Goal: Task Accomplishment & Management: Complete application form

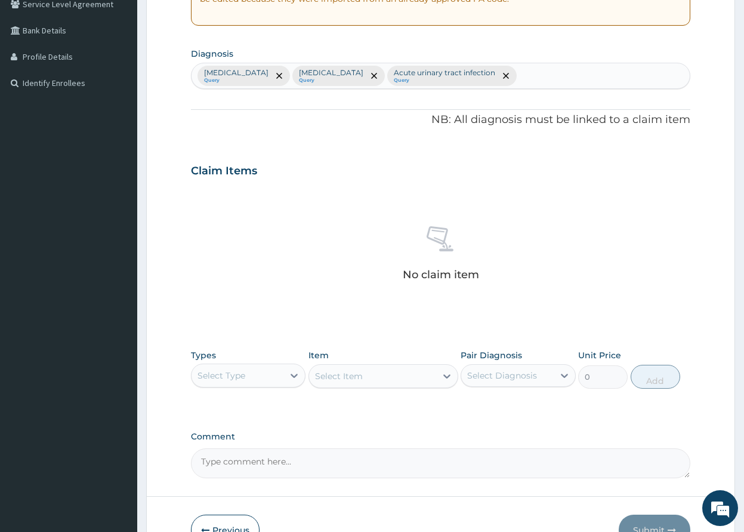
click at [247, 329] on div "PA Code / Prescription Code Enter Code(Secondary Care Only) Encounter Date 22-0…" at bounding box center [441, 167] width 500 height 621
click at [292, 375] on icon at bounding box center [294, 376] width 7 height 4
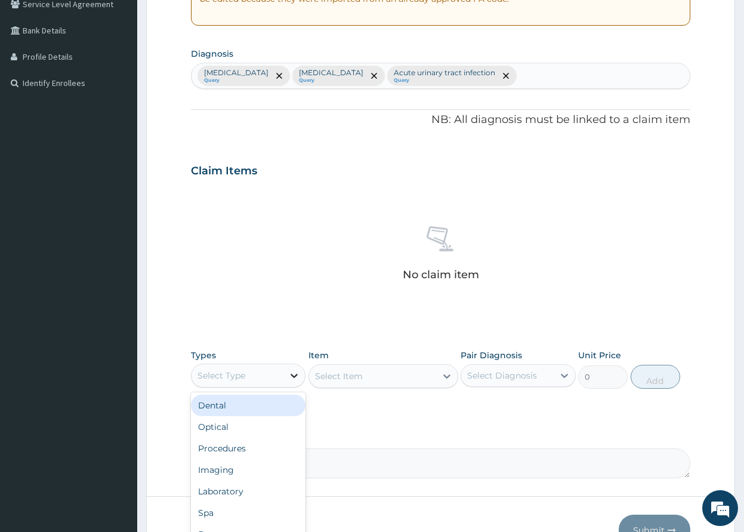
click at [292, 378] on icon at bounding box center [294, 376] width 12 height 12
click at [294, 373] on icon at bounding box center [294, 376] width 12 height 12
click at [268, 407] on div "Procedures" at bounding box center [248, 407] width 115 height 21
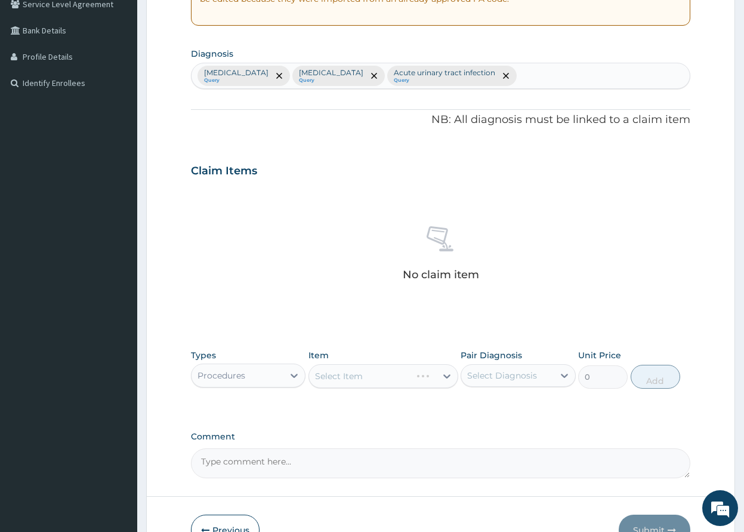
click at [245, 404] on div "Types option Procedures, selected. Select is focused ,type to refine list, pres…" at bounding box center [441, 377] width 500 height 69
click at [436, 378] on div "Select Item" at bounding box center [384, 376] width 150 height 24
click at [445, 377] on div "Select Item" at bounding box center [384, 376] width 150 height 24
click at [450, 377] on div "Select Item" at bounding box center [384, 376] width 150 height 24
click at [394, 79] on small "Query" at bounding box center [444, 81] width 101 height 6
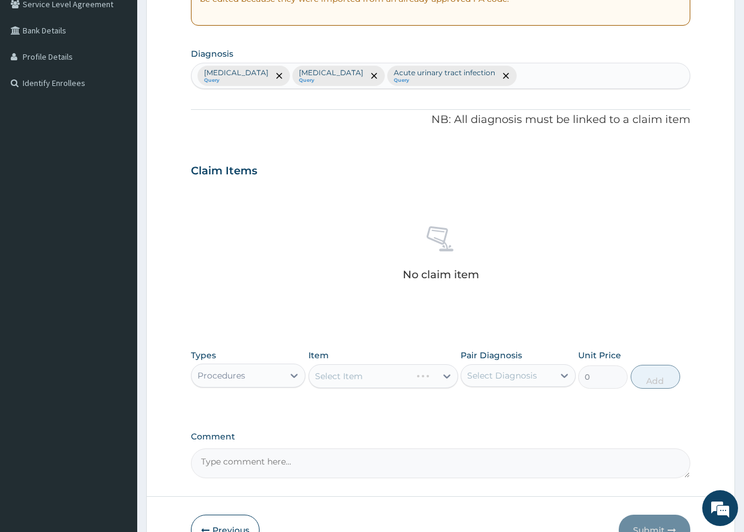
click at [394, 81] on small "Query" at bounding box center [444, 81] width 101 height 6
click at [503, 76] on icon "remove selection option" at bounding box center [506, 76] width 6 height 6
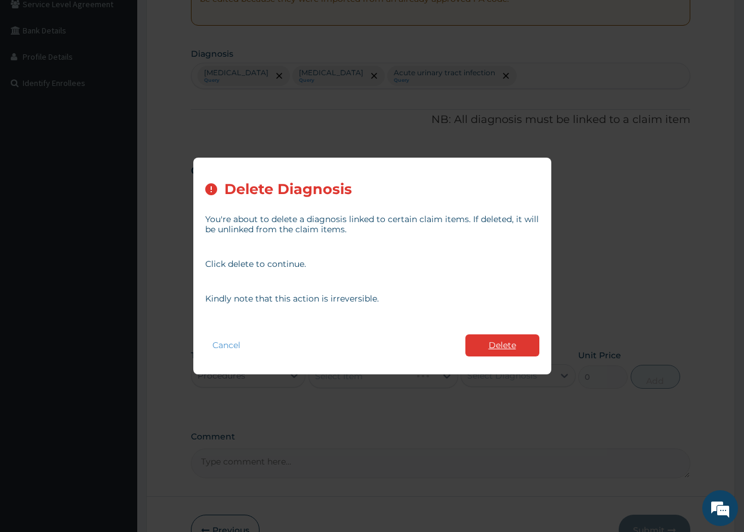
click at [495, 344] on button "Delete" at bounding box center [503, 345] width 74 height 22
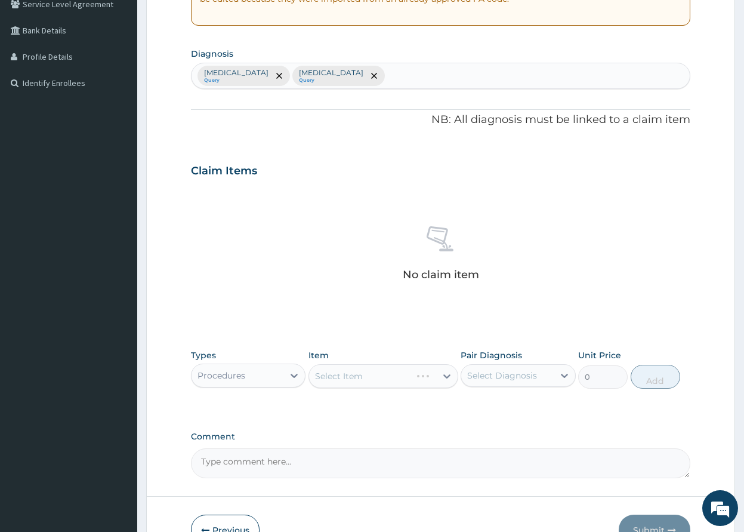
click at [378, 78] on div "Malaria Query Acute bronchitis Query" at bounding box center [441, 75] width 498 height 25
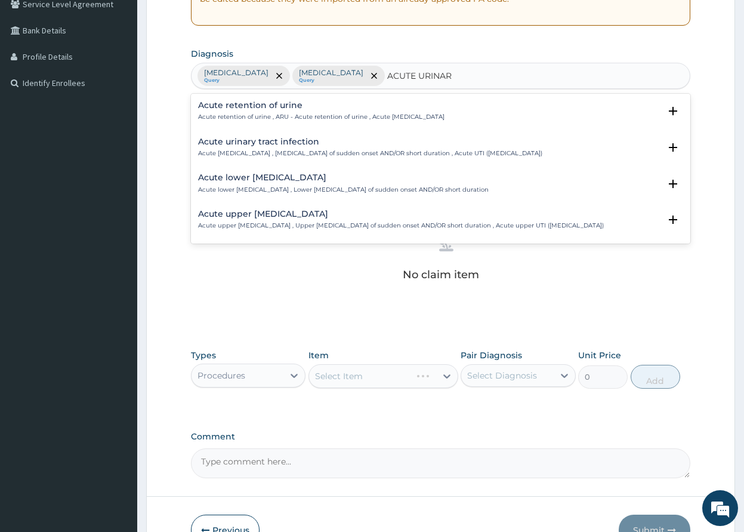
type input "ACUTE URINARY"
click at [321, 153] on p "Acute urinary tract infection , Urinary tract infection of sudden onset AND/OR …" at bounding box center [370, 153] width 344 height 8
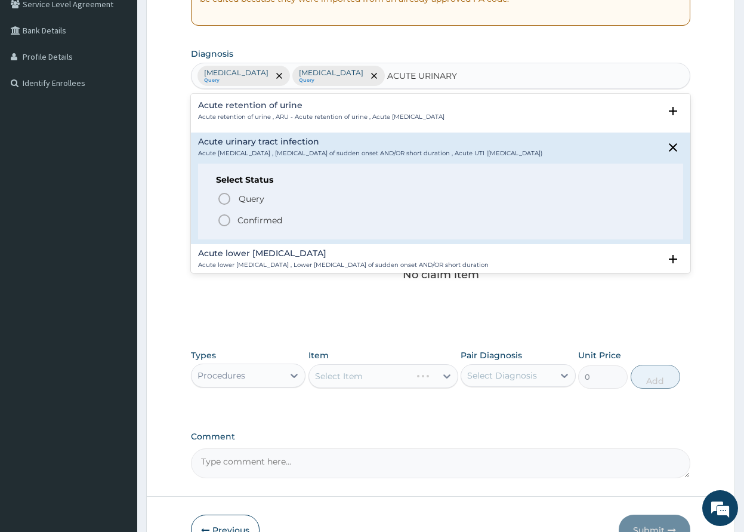
click at [223, 223] on icon "status option filled" at bounding box center [224, 220] width 14 height 14
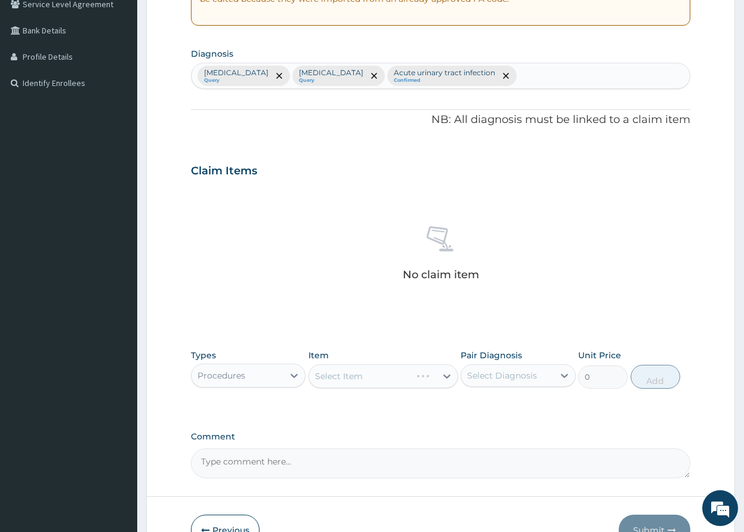
click at [370, 377] on div "Select Item" at bounding box center [384, 376] width 150 height 24
click at [454, 378] on div "Select Item" at bounding box center [384, 376] width 150 height 24
click at [565, 376] on icon at bounding box center [565, 376] width 12 height 12
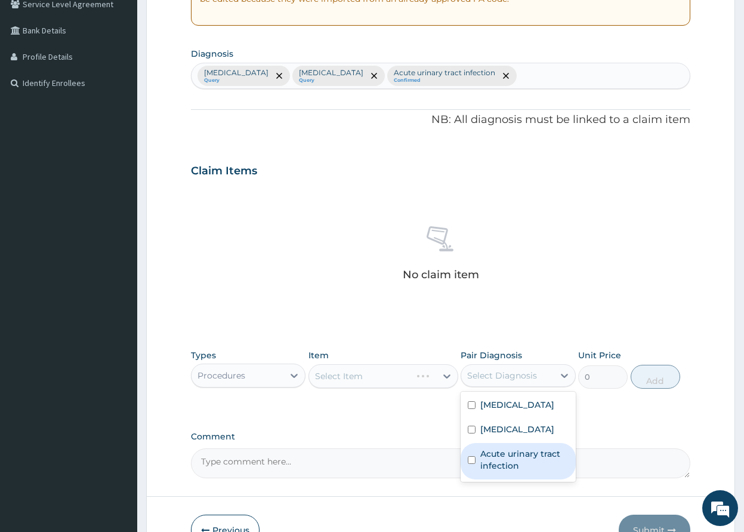
click at [480, 456] on div "Acute urinary tract infection" at bounding box center [518, 461] width 115 height 36
checkbox input "true"
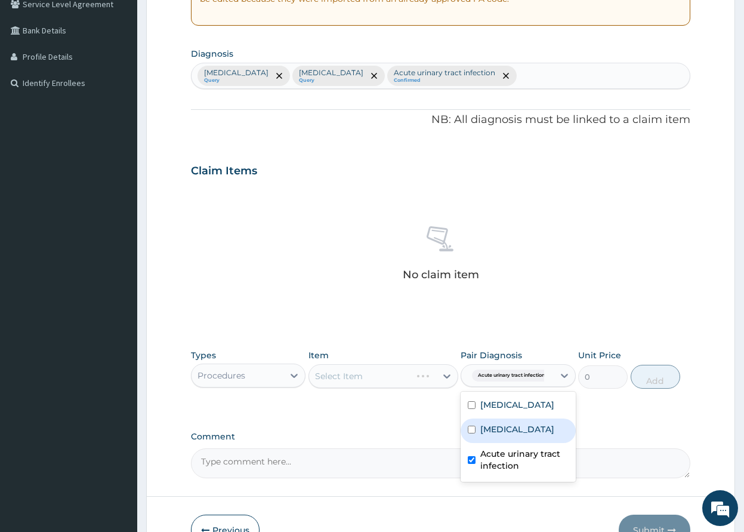
click at [441, 380] on div "Select Item" at bounding box center [384, 376] width 150 height 24
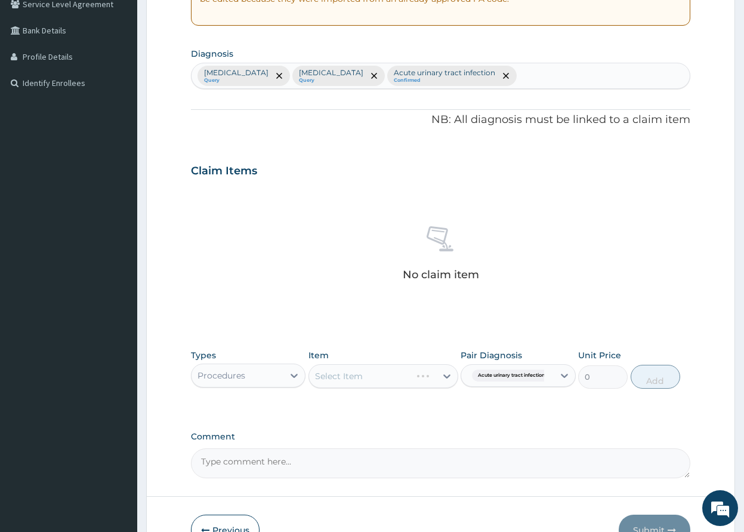
click at [444, 379] on div "Select Item" at bounding box center [384, 376] width 150 height 24
drag, startPoint x: 451, startPoint y: 362, endPoint x: 450, endPoint y: 380, distance: 17.4
click at [450, 374] on div "Item Select Item" at bounding box center [384, 368] width 150 height 39
click at [450, 380] on div "Select Item" at bounding box center [384, 376] width 150 height 24
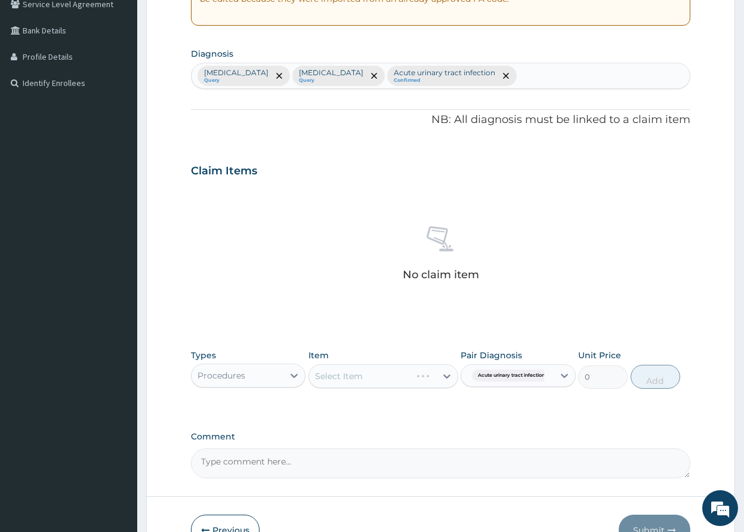
click at [444, 380] on div "Select Item" at bounding box center [384, 376] width 150 height 24
click at [420, 371] on div "Select Item" at bounding box center [384, 376] width 150 height 24
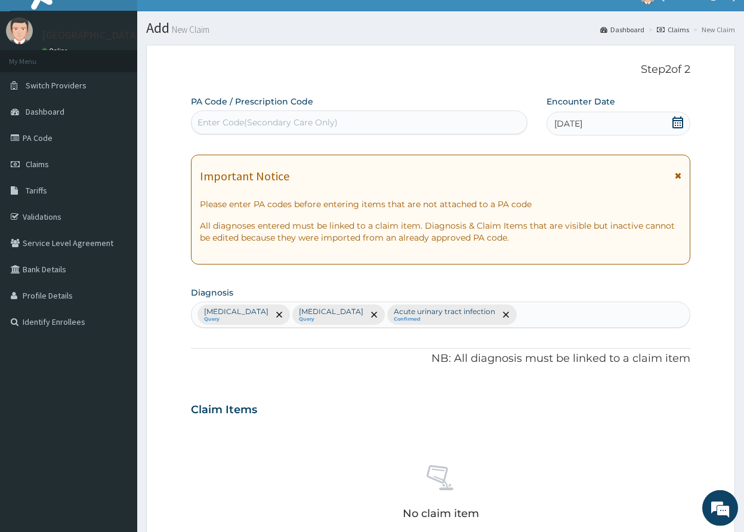
scroll to position [0, 0]
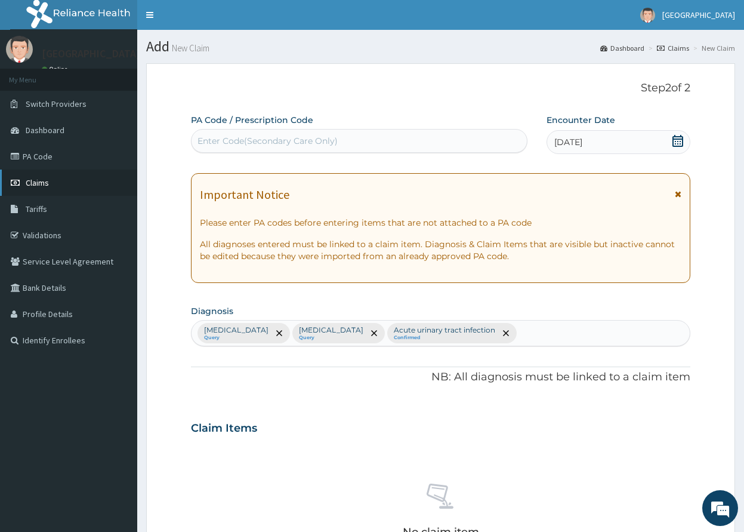
click at [60, 177] on link "Claims" at bounding box center [68, 183] width 137 height 26
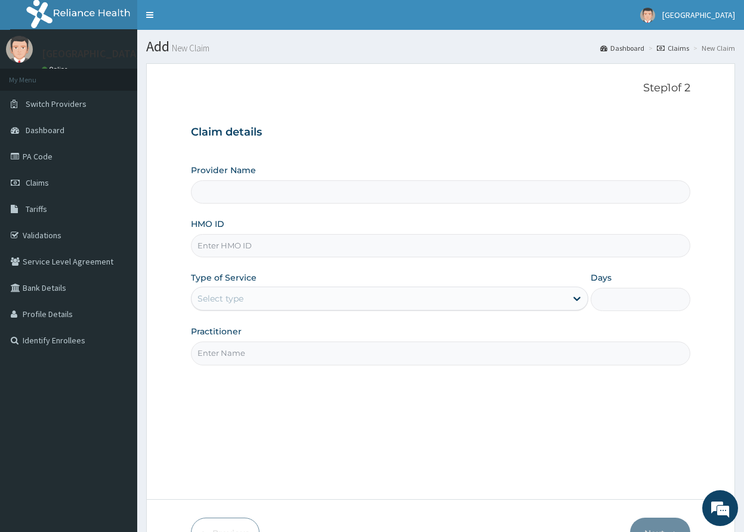
type input "[GEOGRAPHIC_DATA]"
click at [527, 235] on input "GSV" at bounding box center [441, 245] width 500 height 23
click at [528, 235] on input "GSV" at bounding box center [441, 245] width 500 height 23
click at [318, 242] on input "gsv/10371/d" at bounding box center [441, 245] width 500 height 23
type input "gsv/10371/C"
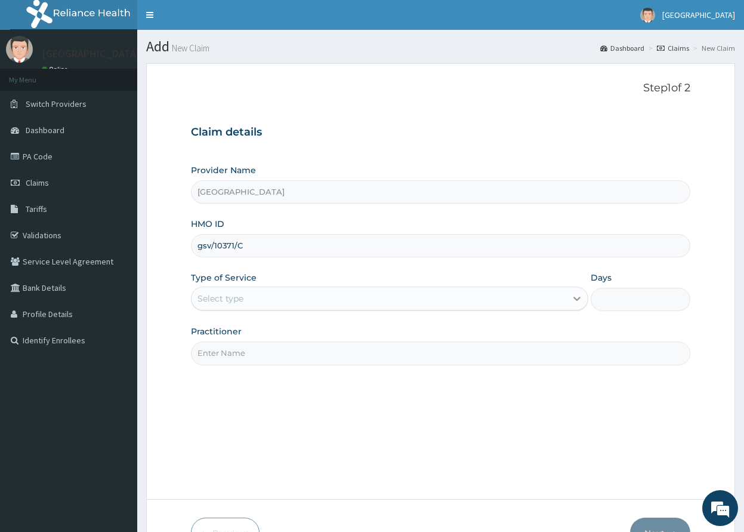
click at [579, 297] on icon at bounding box center [577, 299] width 12 height 12
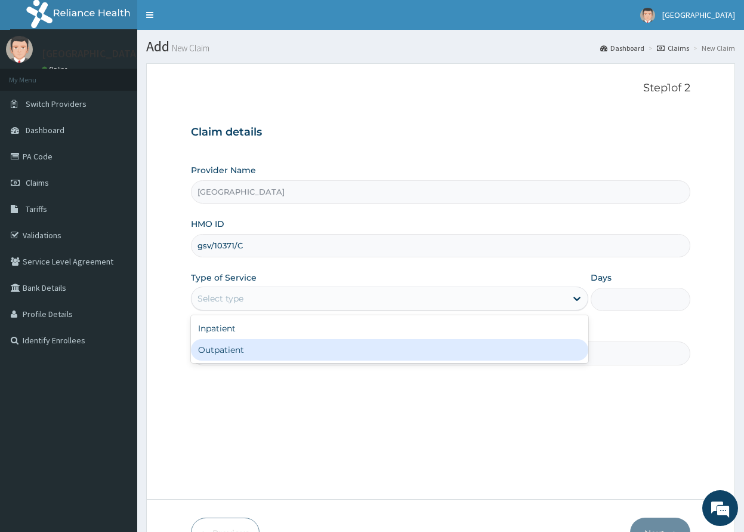
click at [474, 346] on div "Outpatient" at bounding box center [390, 349] width 398 height 21
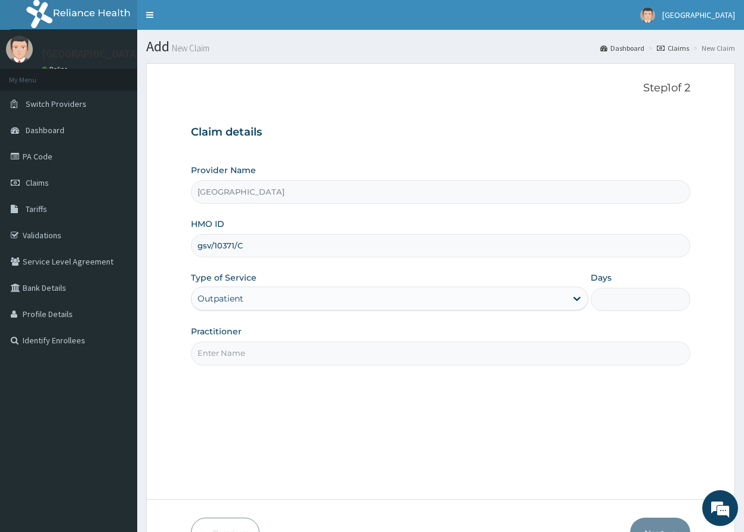
type input "1"
click at [319, 349] on input "Practitioner" at bounding box center [441, 352] width 500 height 23
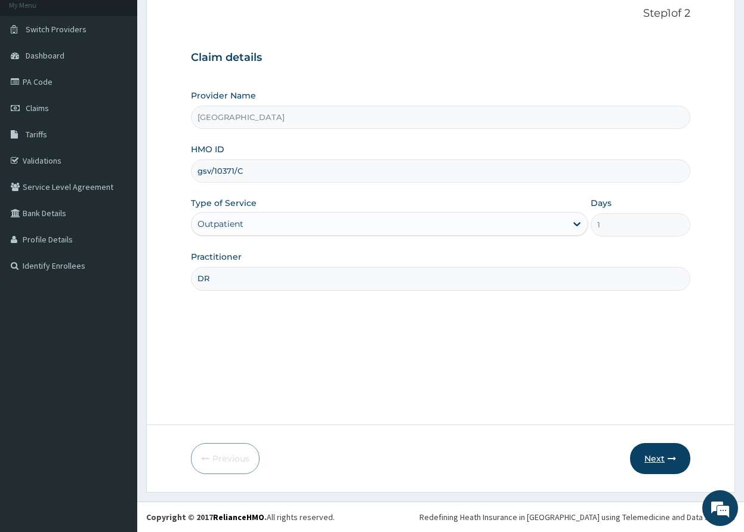
type input "DR"
click at [657, 449] on button "Next" at bounding box center [660, 458] width 60 height 31
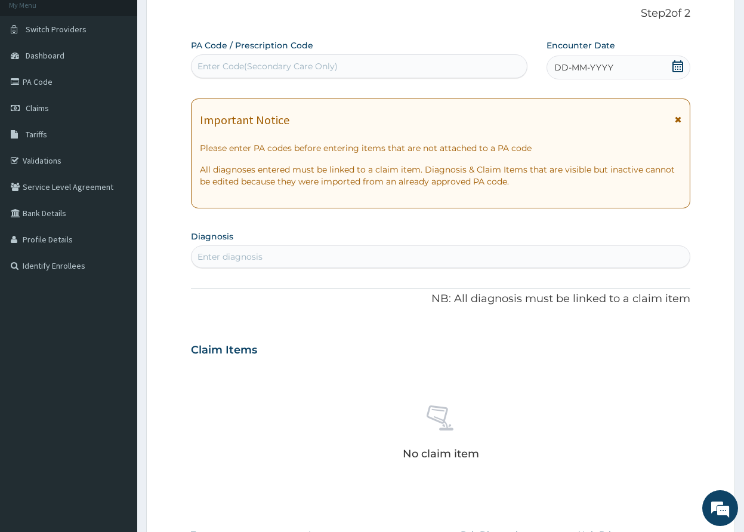
click at [681, 69] on icon at bounding box center [678, 66] width 11 height 12
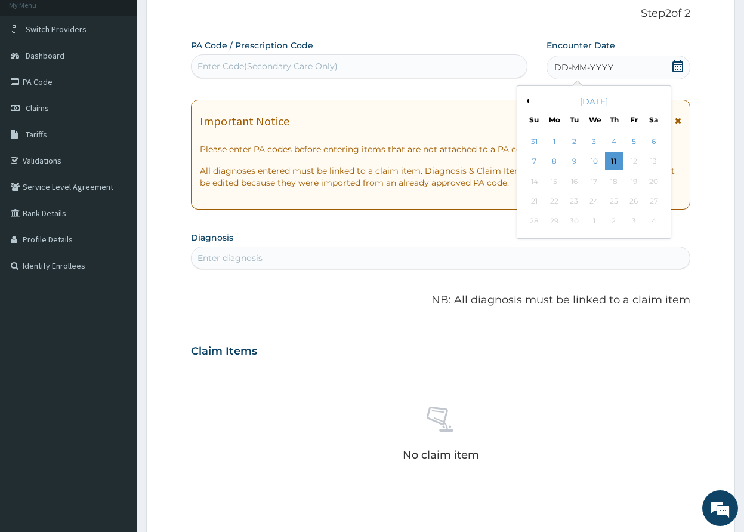
click at [529, 100] on button "Previous Month" at bounding box center [527, 101] width 6 height 6
click at [635, 202] on div "22" at bounding box center [634, 201] width 18 height 18
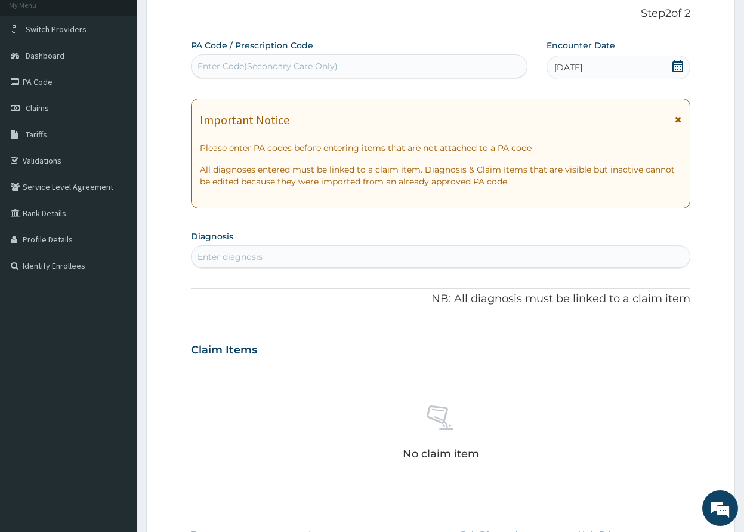
click at [356, 266] on div "Enter diagnosis" at bounding box center [441, 256] width 498 height 19
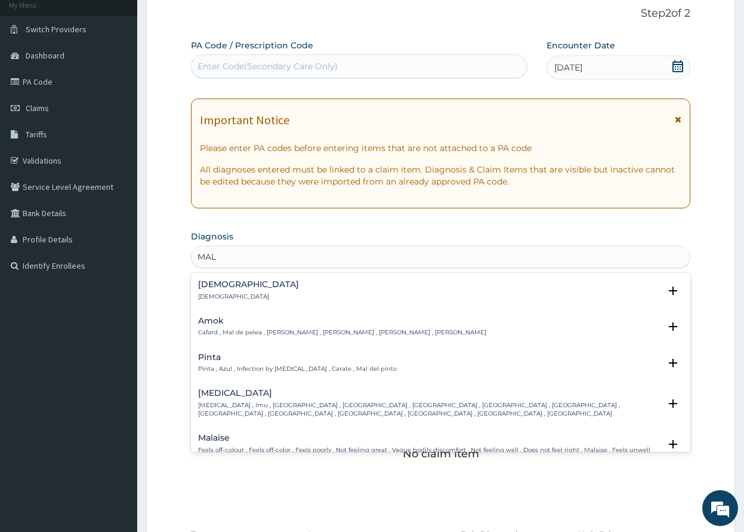
type input "MALA"
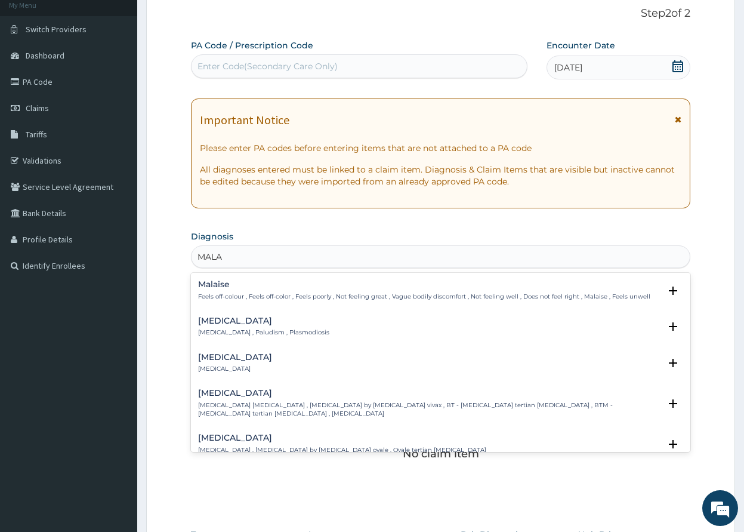
click at [306, 331] on div "[MEDICAL_DATA] [MEDICAL_DATA] , Paludism , Plasmodiosis" at bounding box center [440, 326] width 485 height 21
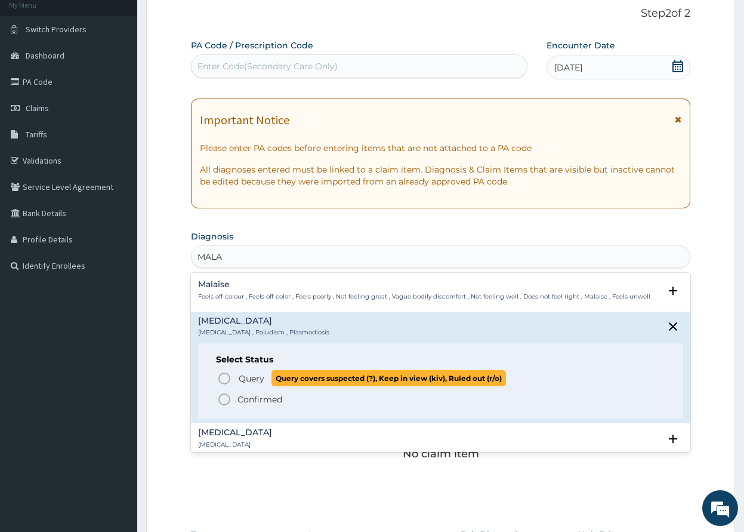
click at [226, 375] on icon "status option query" at bounding box center [224, 378] width 14 height 14
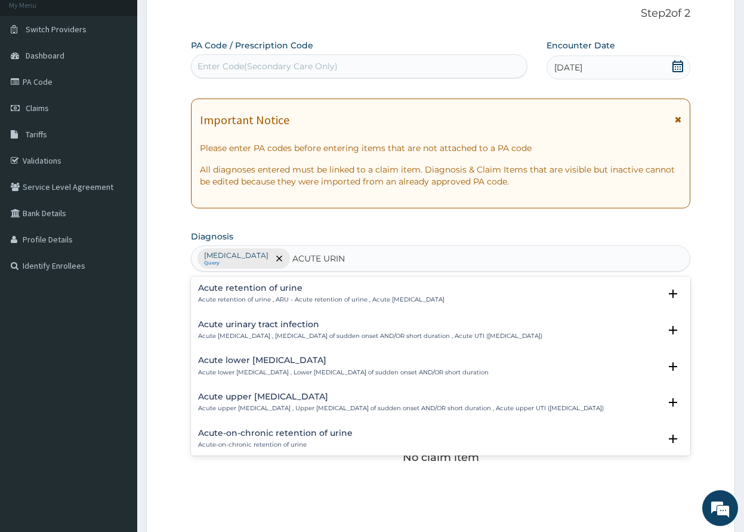
type input "ACUTE URINA"
click at [344, 328] on h4 "Acute urinary tract infection" at bounding box center [370, 324] width 344 height 9
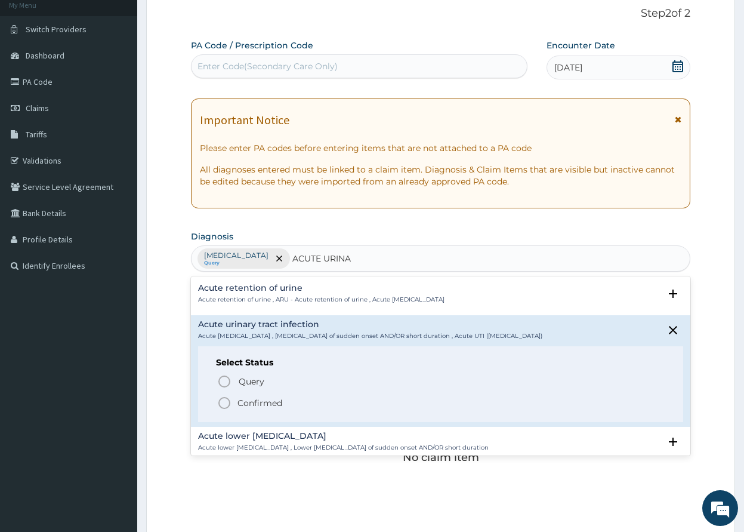
click at [227, 401] on icon "status option filled" at bounding box center [224, 403] width 14 height 14
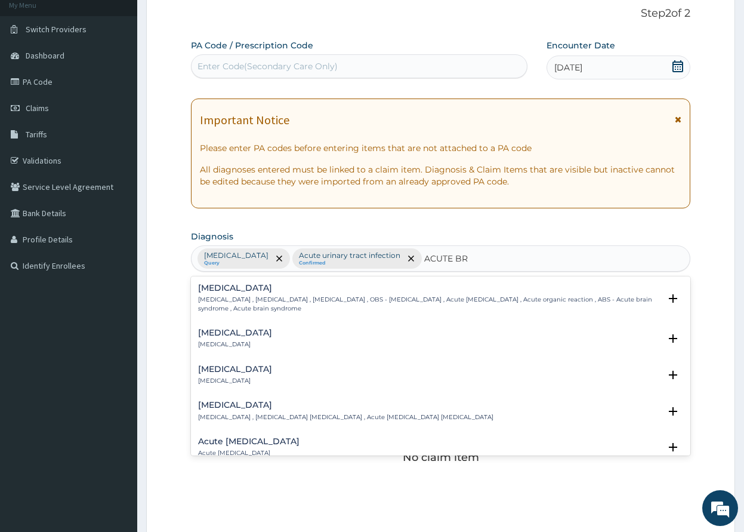
type input "ACUTE BRO"
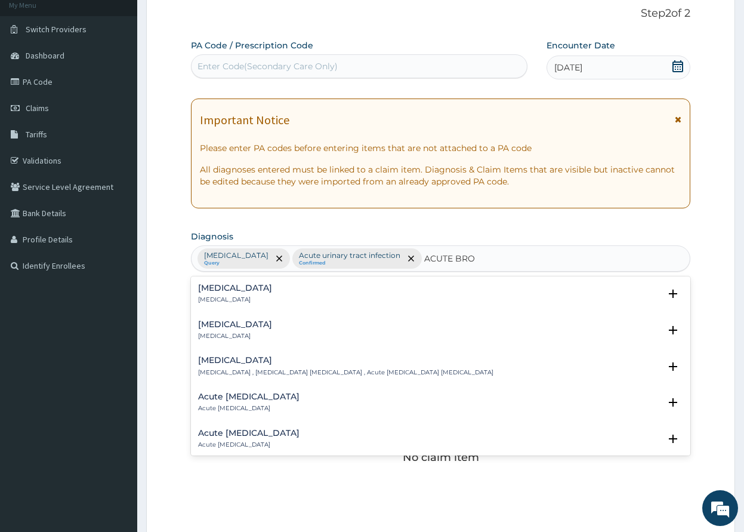
click at [270, 298] on div "[MEDICAL_DATA] [MEDICAL_DATA]" at bounding box center [440, 294] width 485 height 21
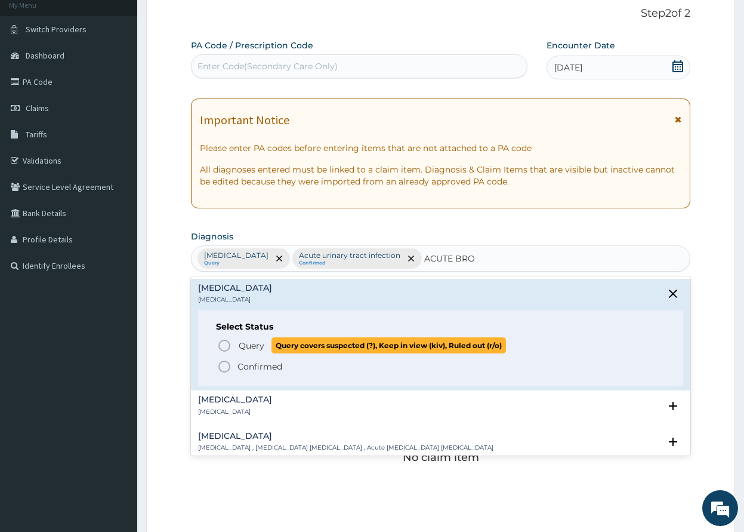
click at [225, 344] on icon "status option query" at bounding box center [224, 345] width 14 height 14
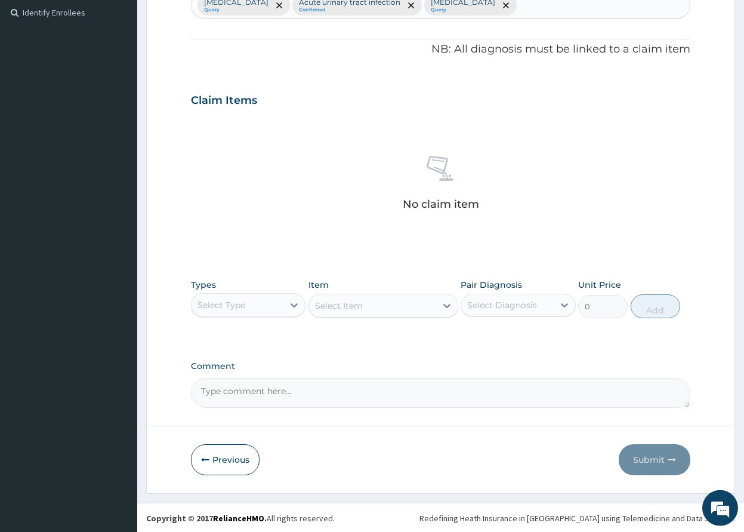
scroll to position [329, 0]
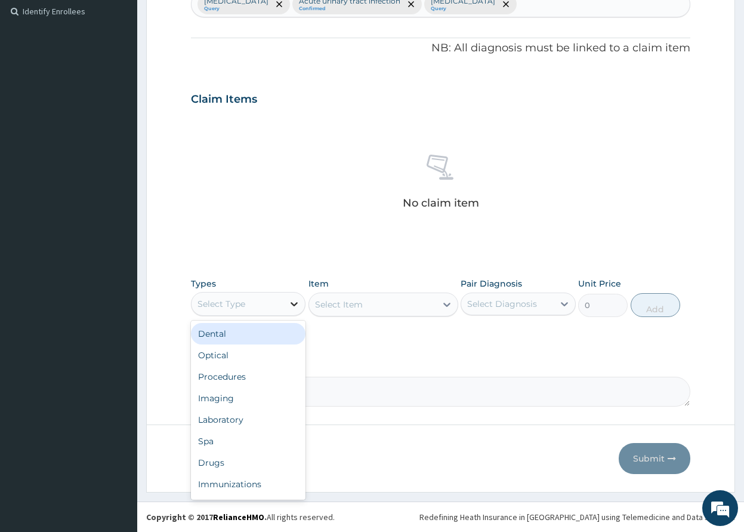
click at [293, 303] on icon at bounding box center [294, 304] width 12 height 12
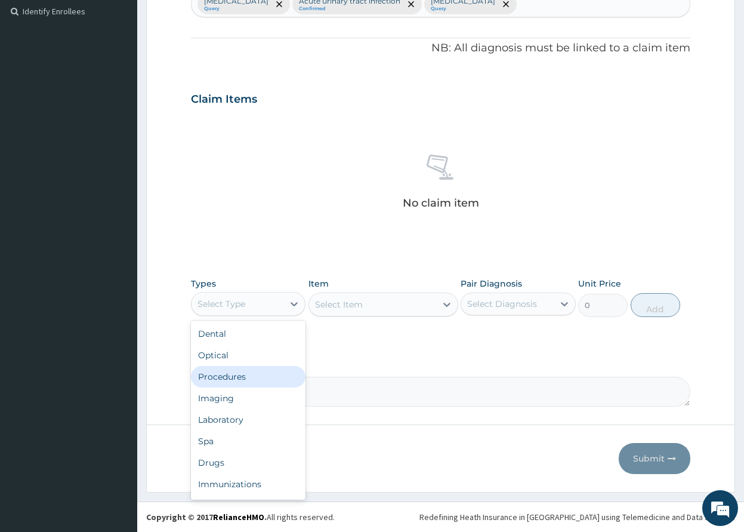
click at [266, 383] on div "Procedures" at bounding box center [248, 376] width 115 height 21
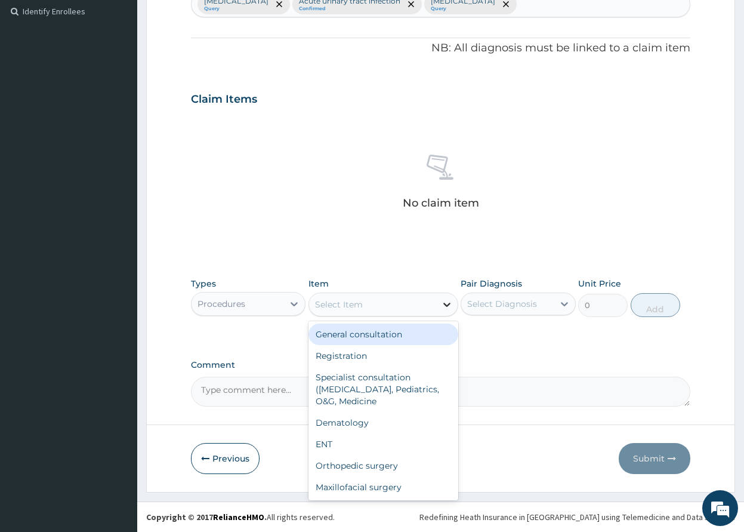
click at [448, 307] on icon at bounding box center [447, 304] width 12 height 12
click at [410, 337] on div "General consultation" at bounding box center [384, 334] width 150 height 21
type input "2000"
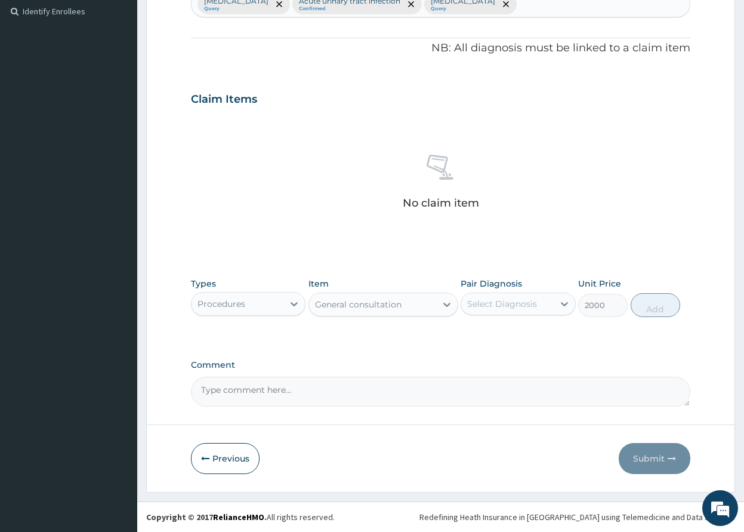
click at [510, 309] on div "Select Diagnosis" at bounding box center [502, 304] width 70 height 12
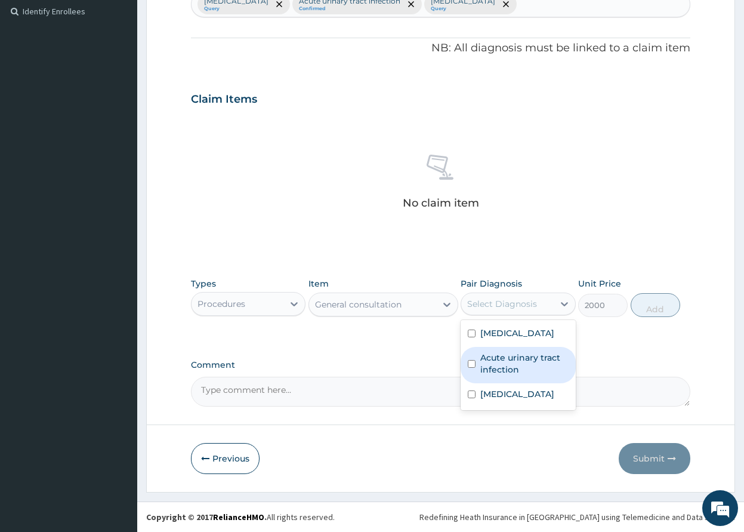
click at [504, 373] on label "Acute urinary tract infection" at bounding box center [525, 364] width 88 height 24
checkbox input "true"
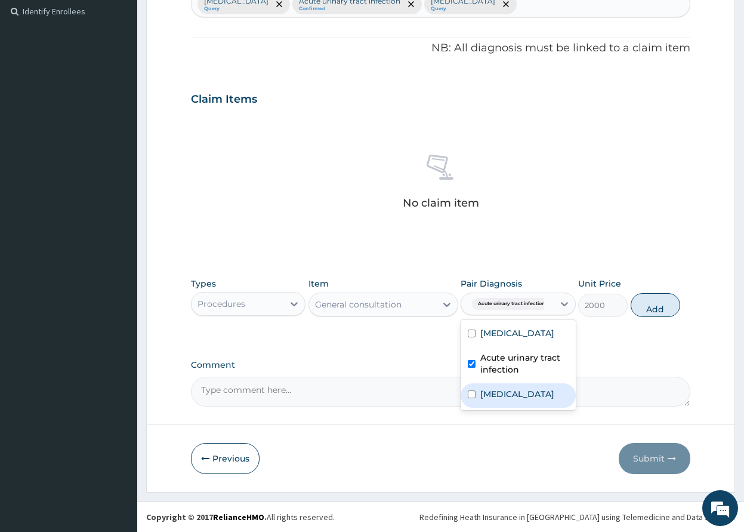
click at [521, 406] on div "[MEDICAL_DATA]" at bounding box center [518, 395] width 115 height 24
checkbox input "true"
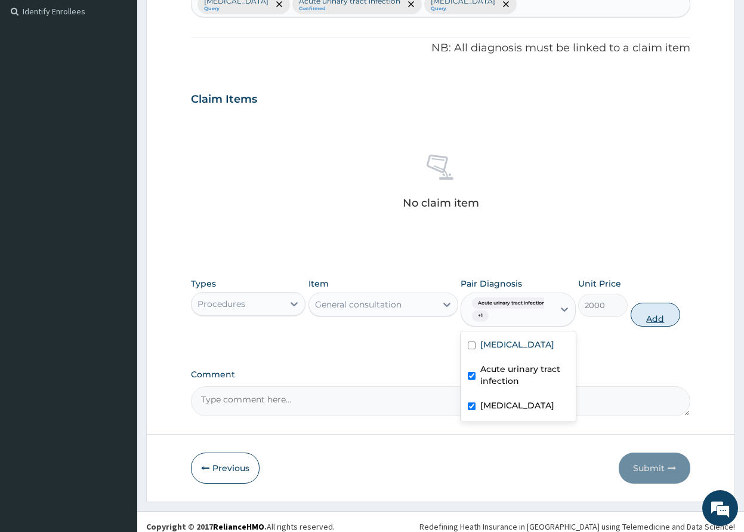
click at [646, 318] on button "Add" at bounding box center [656, 315] width 50 height 24
type input "0"
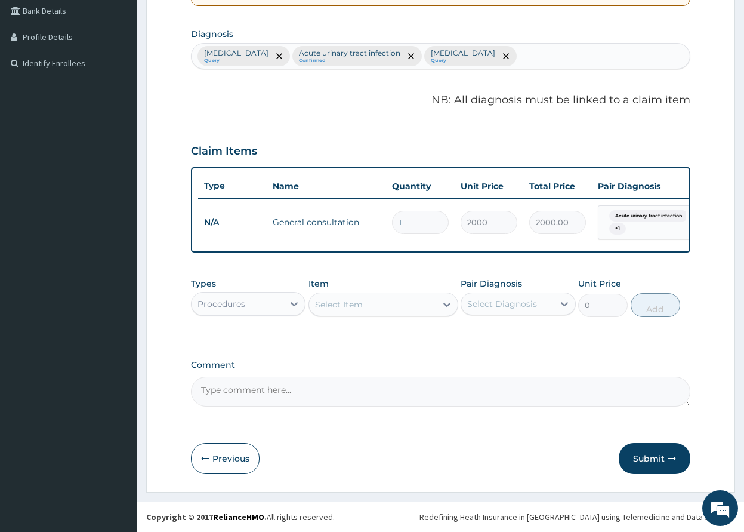
scroll to position [287, 0]
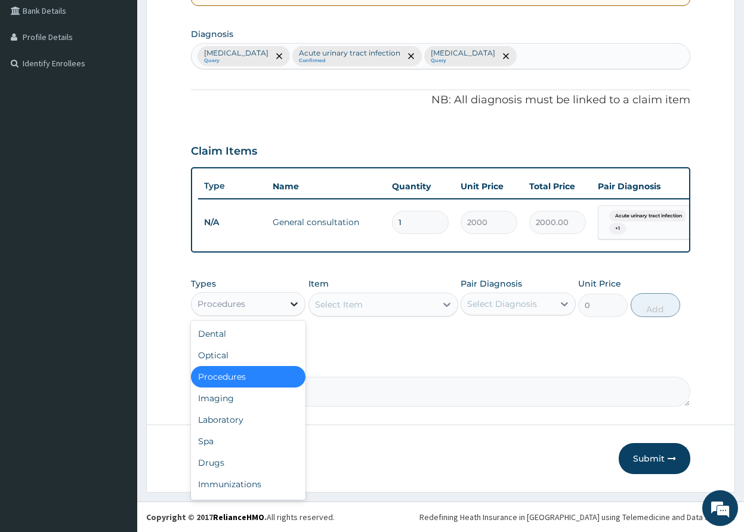
click at [289, 299] on icon at bounding box center [294, 304] width 12 height 12
click at [247, 469] on div "Drugs" at bounding box center [248, 462] width 115 height 21
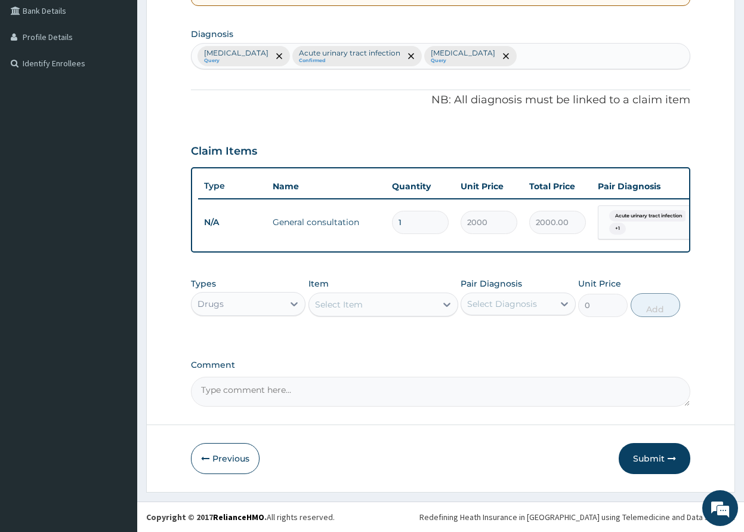
click at [396, 307] on div "Select Item" at bounding box center [384, 305] width 150 height 24
click at [449, 304] on icon at bounding box center [447, 305] width 7 height 4
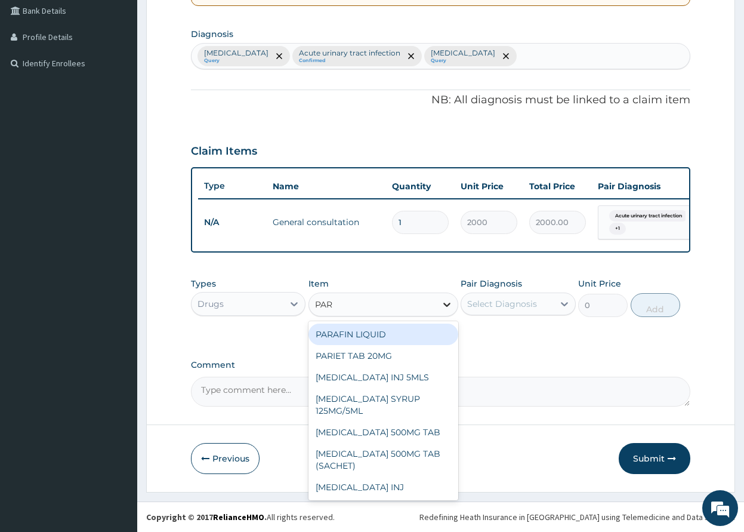
type input "PARA"
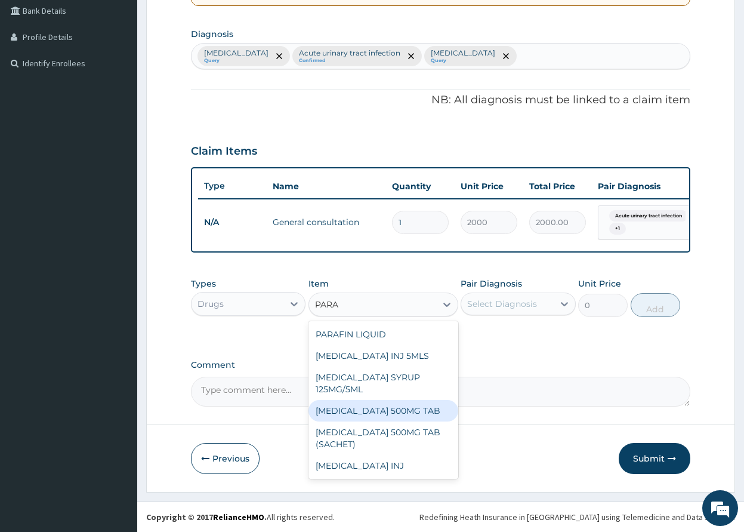
click at [417, 411] on div "[MEDICAL_DATA] 500MG TAB" at bounding box center [384, 410] width 150 height 21
type input "50"
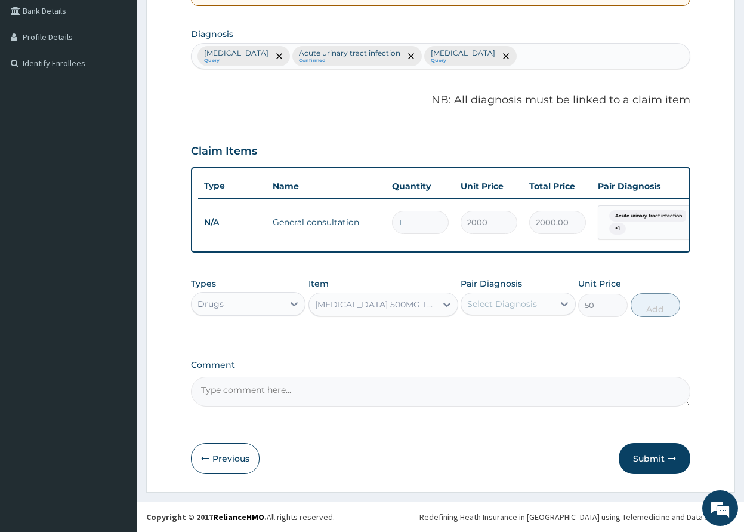
click at [550, 305] on div "Select Diagnosis" at bounding box center [507, 303] width 93 height 19
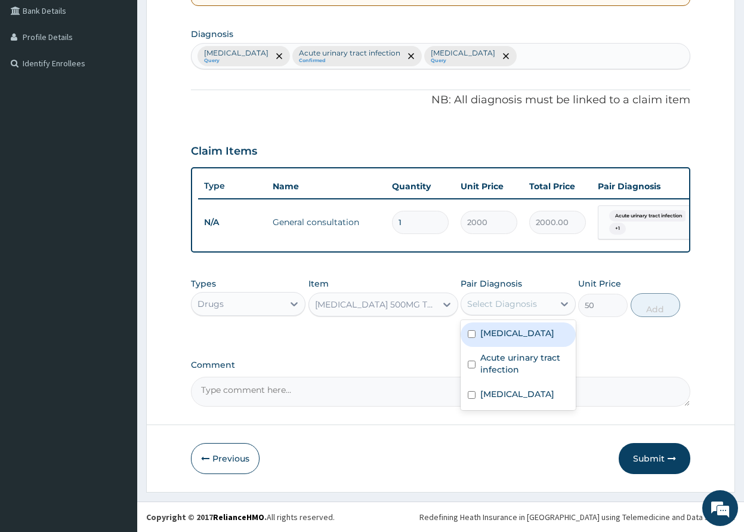
click at [534, 333] on div "[MEDICAL_DATA]" at bounding box center [518, 334] width 115 height 24
checkbox input "true"
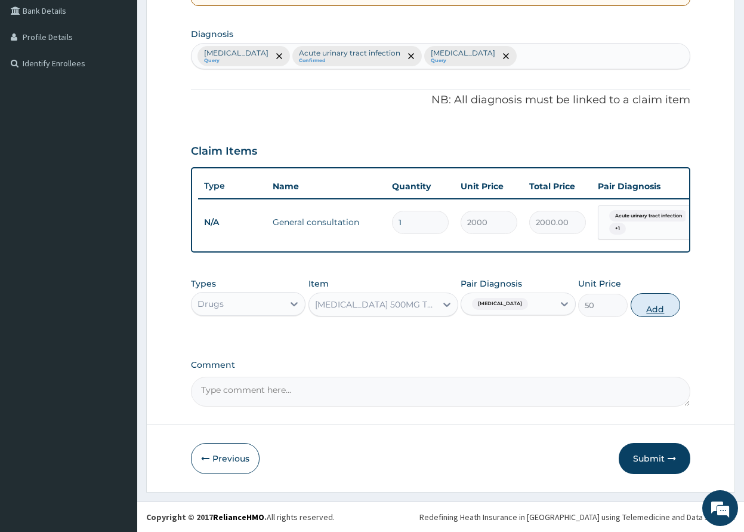
click at [649, 310] on button "Add" at bounding box center [656, 305] width 50 height 24
type input "0"
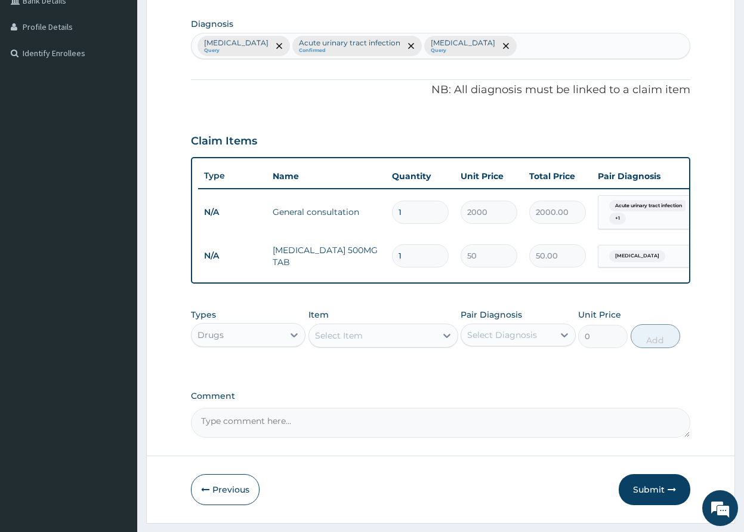
type input "18"
type input "900.00"
type input "18"
click at [377, 344] on div "Select Item" at bounding box center [372, 335] width 127 height 19
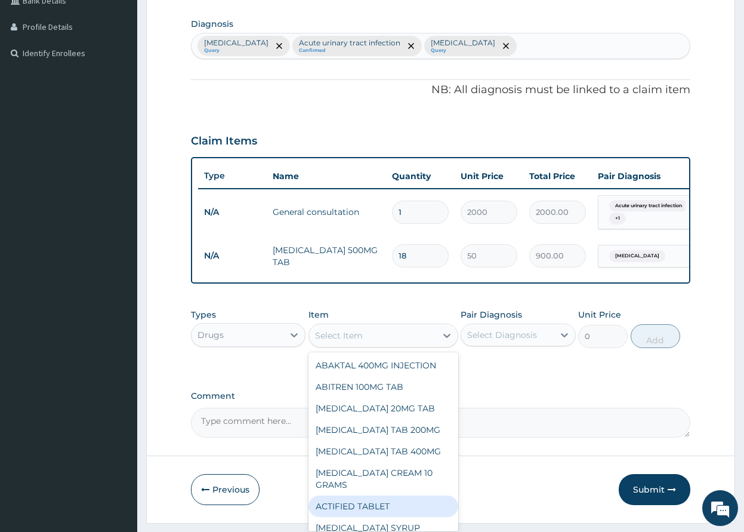
click at [372, 502] on div "ACTIFIED TABLET" at bounding box center [384, 506] width 150 height 21
type input "80"
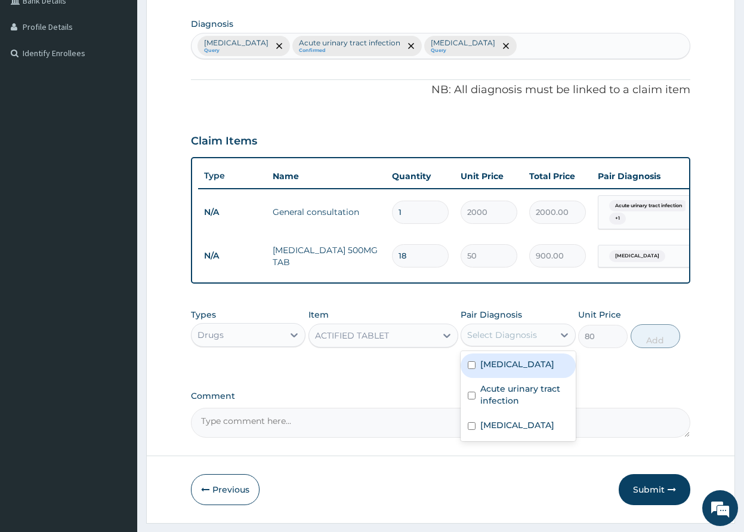
click at [533, 337] on div "Select Diagnosis" at bounding box center [507, 334] width 93 height 19
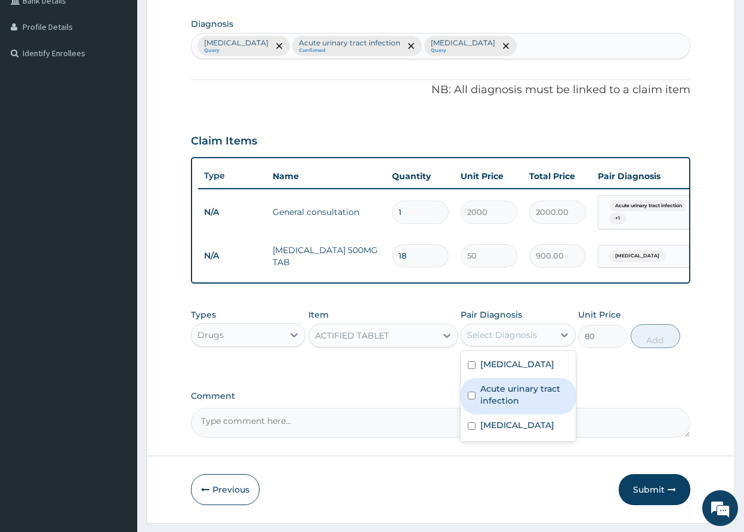
click at [522, 407] on label "Acute urinary tract infection" at bounding box center [525, 395] width 88 height 24
checkbox input "true"
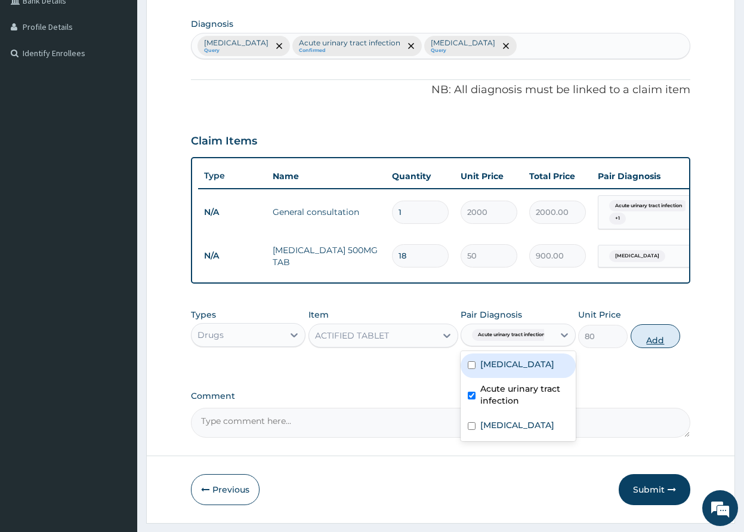
click at [661, 348] on button "Add" at bounding box center [656, 336] width 50 height 24
type input "0"
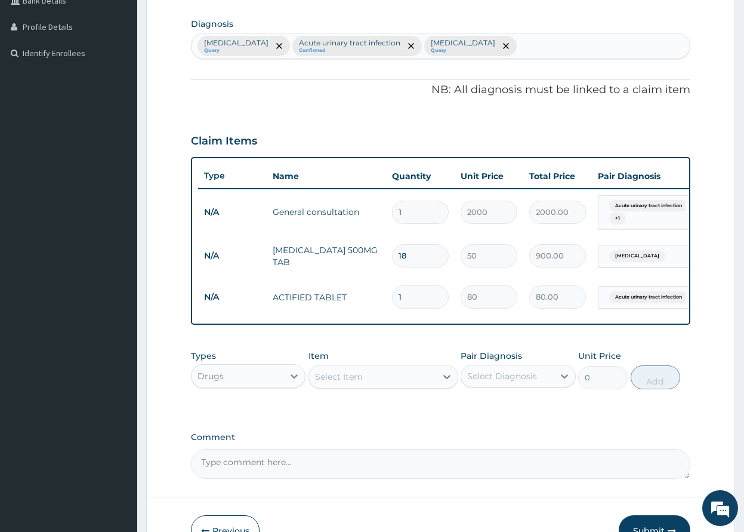
type input "10"
type input "800.00"
type input "10"
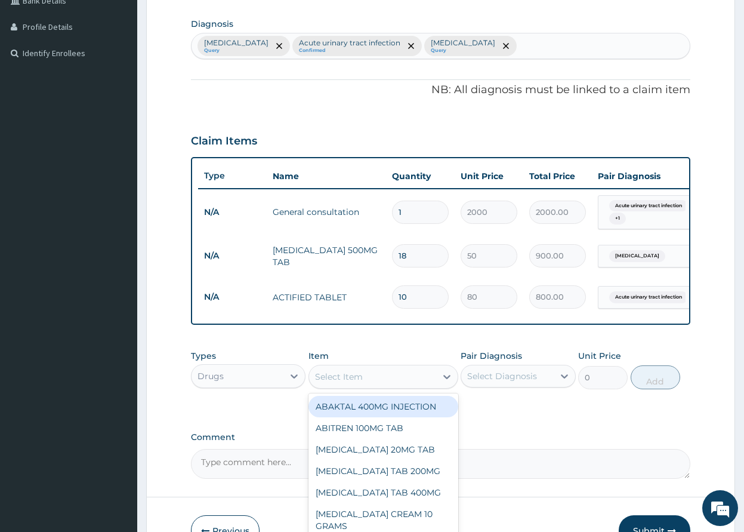
click at [432, 386] on div "Select Item" at bounding box center [372, 376] width 127 height 19
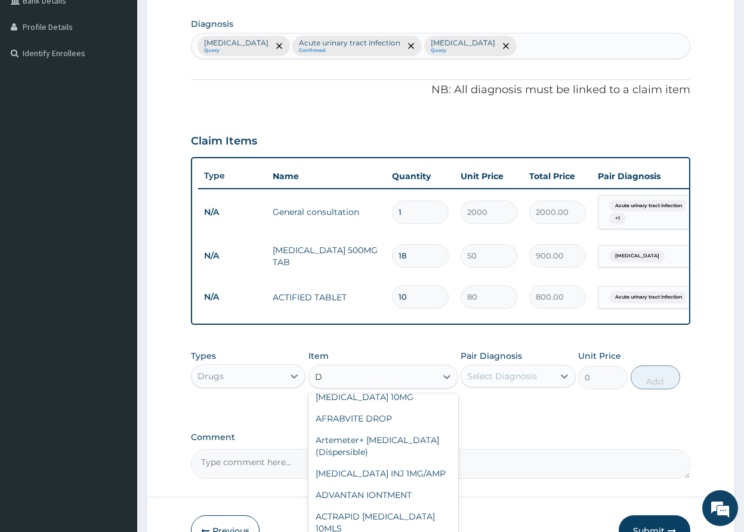
scroll to position [0, 0]
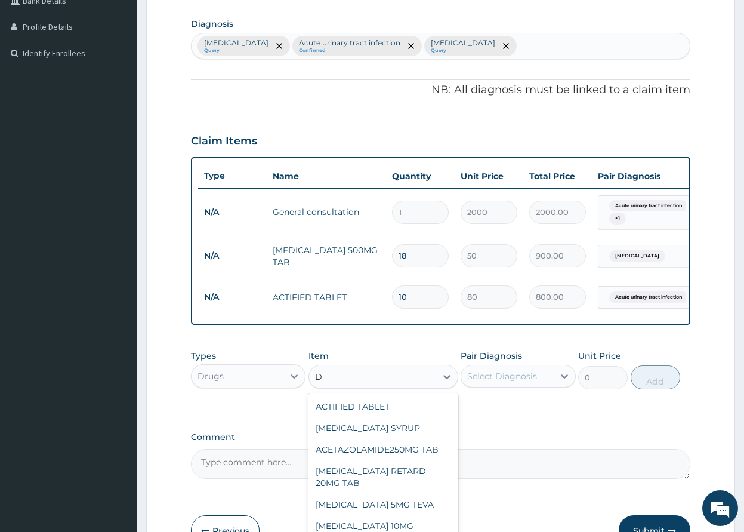
type input "DO"
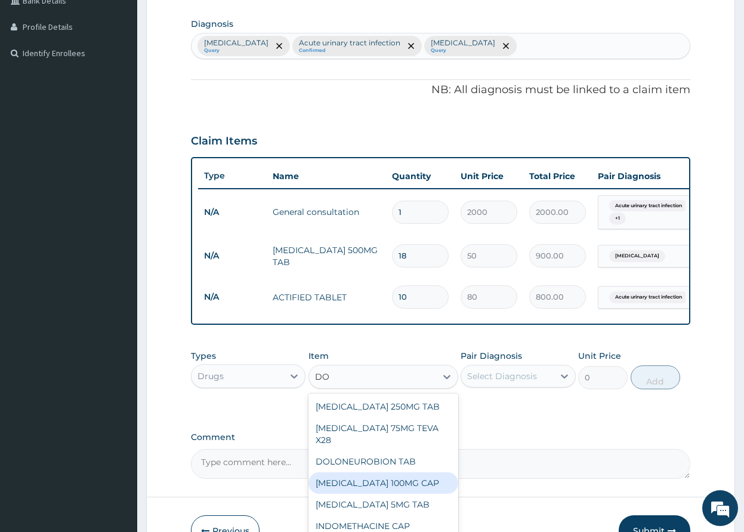
click at [387, 489] on div "[MEDICAL_DATA] 100MG CAP" at bounding box center [384, 482] width 150 height 21
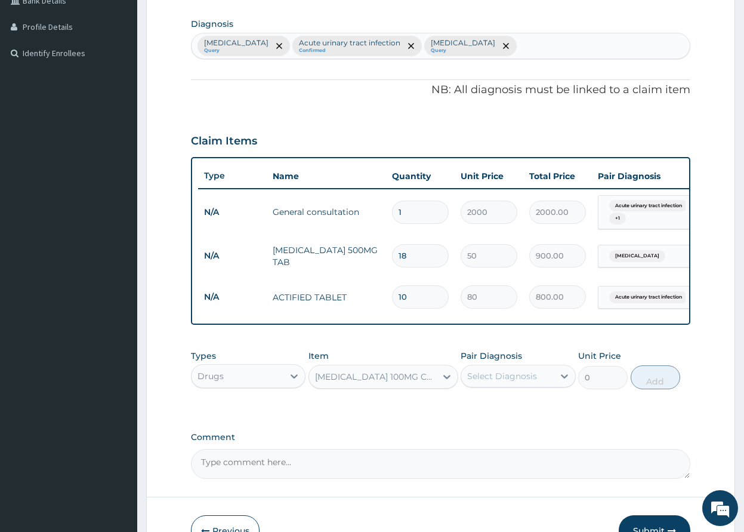
type input "30"
click at [556, 387] on div at bounding box center [564, 375] width 21 height 21
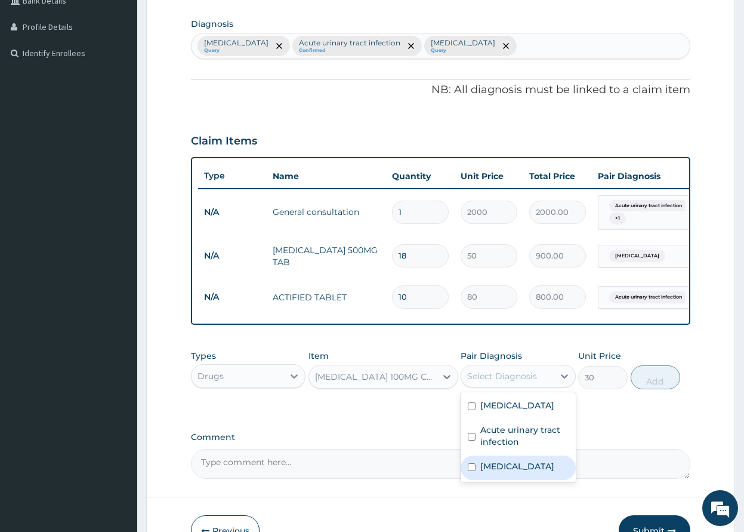
click at [499, 472] on label "[MEDICAL_DATA]" at bounding box center [518, 466] width 74 height 12
checkbox input "true"
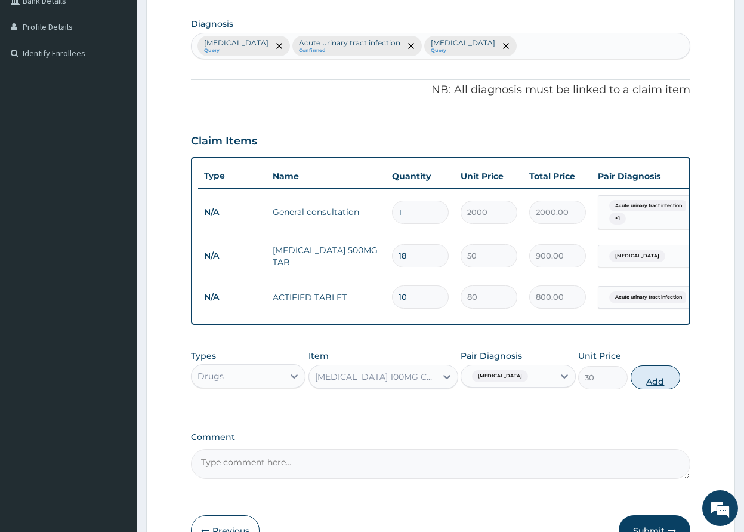
click at [654, 389] on button "Add" at bounding box center [656, 377] width 50 height 24
type input "0"
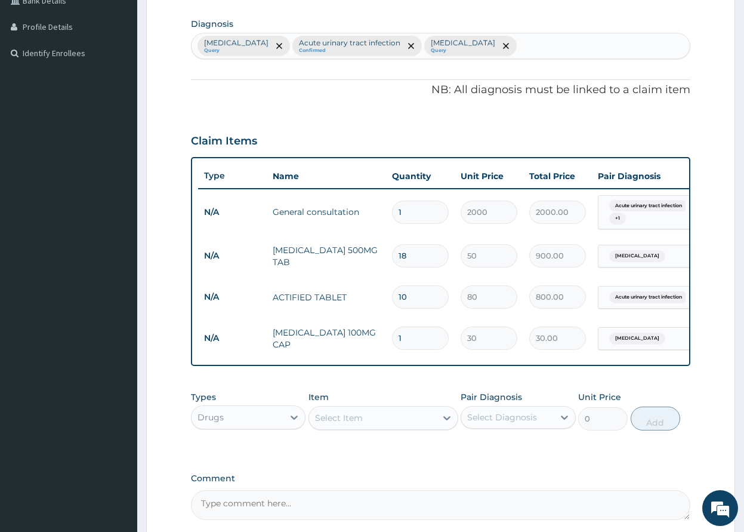
type input "10"
type input "300.00"
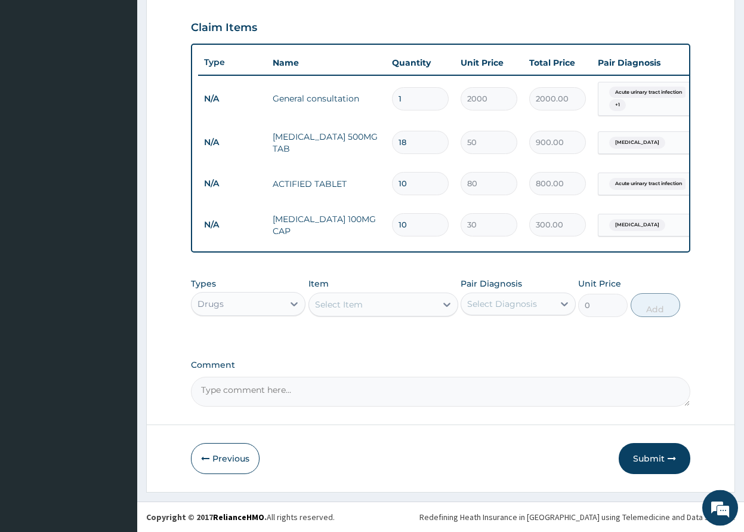
scroll to position [411, 0]
type input "10"
click at [644, 455] on button "Submit" at bounding box center [655, 458] width 72 height 31
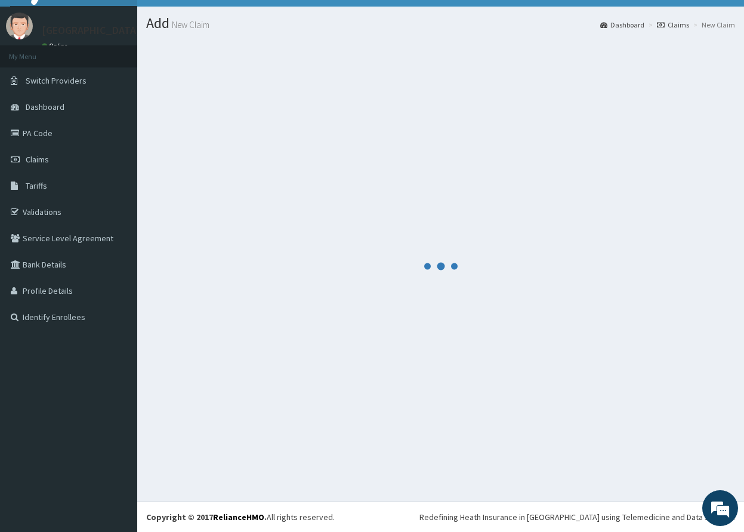
scroll to position [23, 0]
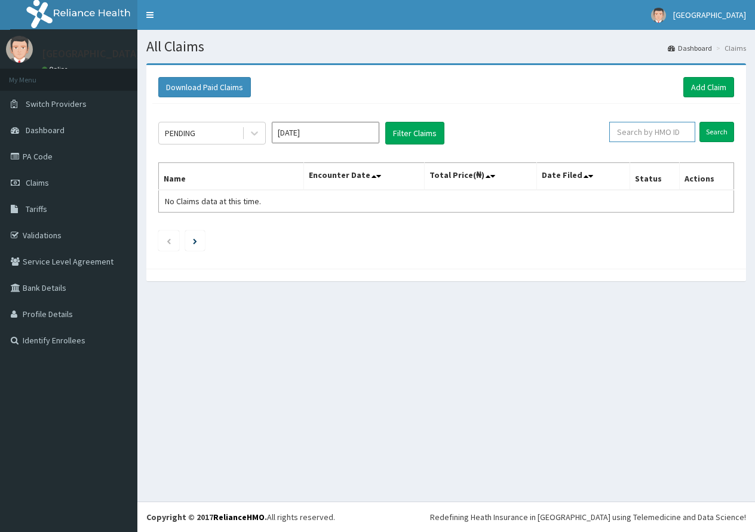
click at [638, 136] on input "text" at bounding box center [652, 132] width 86 height 20
type input "GSV/10371/C"
click at [721, 139] on input "Search" at bounding box center [716, 132] width 35 height 20
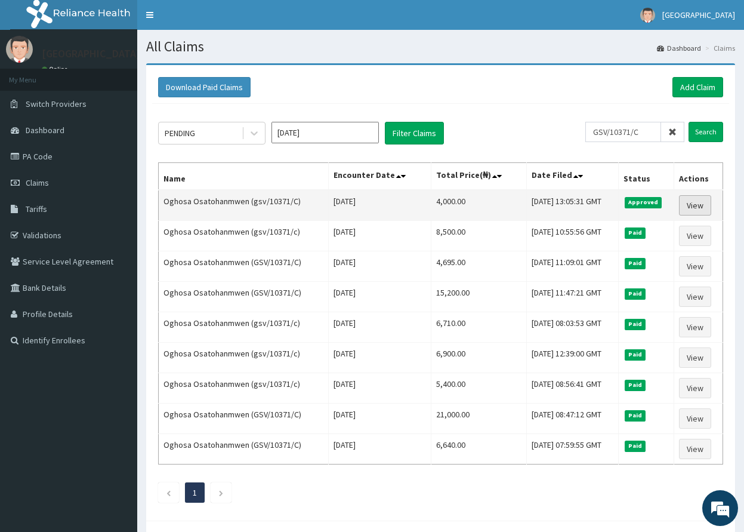
click at [692, 200] on link "View" at bounding box center [695, 205] width 32 height 20
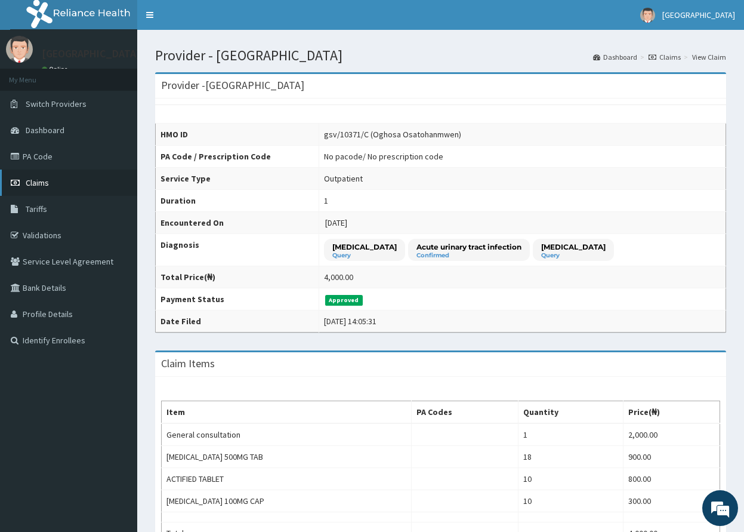
click at [63, 184] on link "Claims" at bounding box center [68, 183] width 137 height 26
